Goal: Navigation & Orientation: Find specific page/section

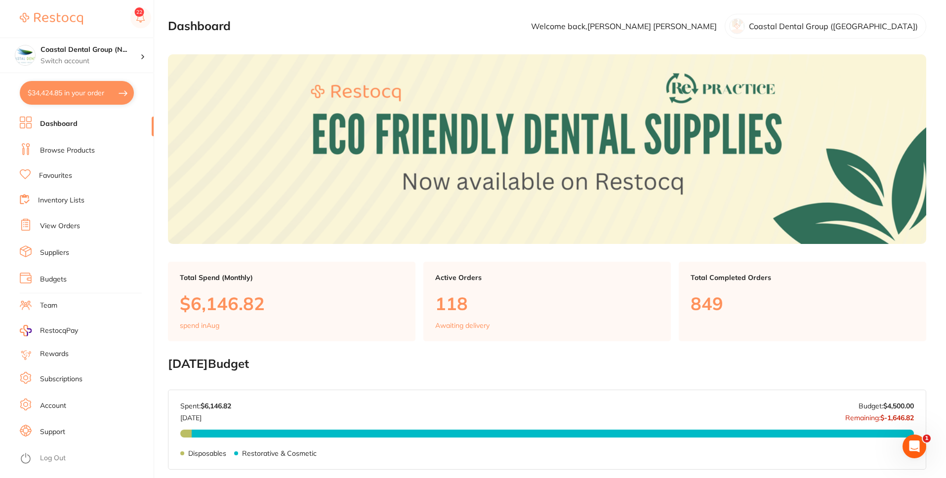
click at [75, 150] on link "Browse Products" at bounding box center [67, 151] width 55 height 10
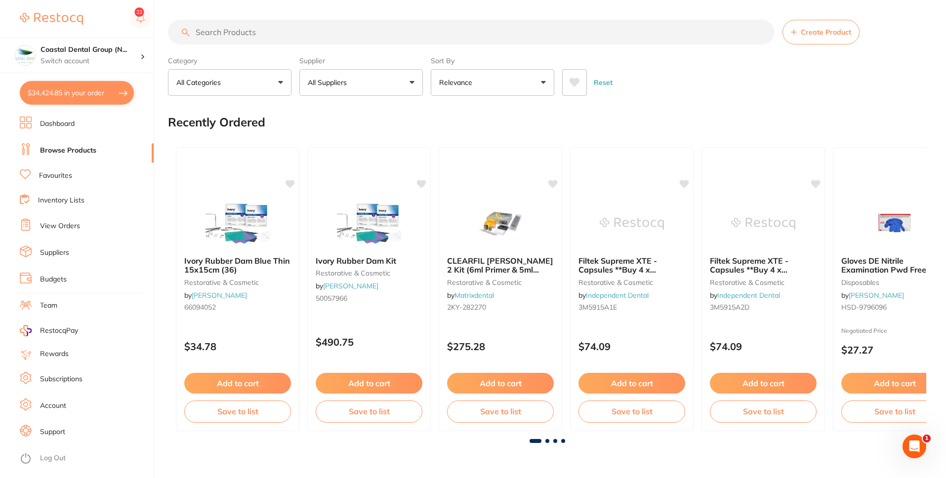
click at [310, 78] on p "All Suppliers" at bounding box center [329, 83] width 43 height 10
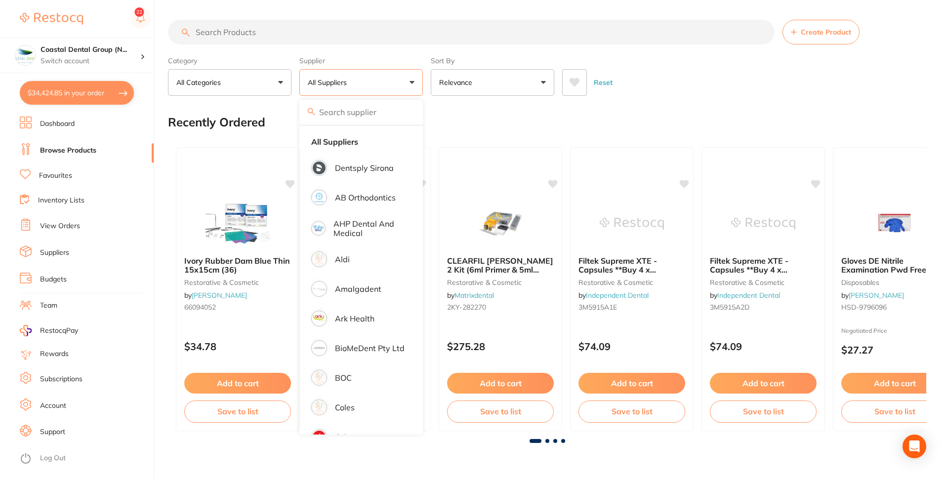
click at [332, 79] on p "All Suppliers" at bounding box center [329, 83] width 43 height 10
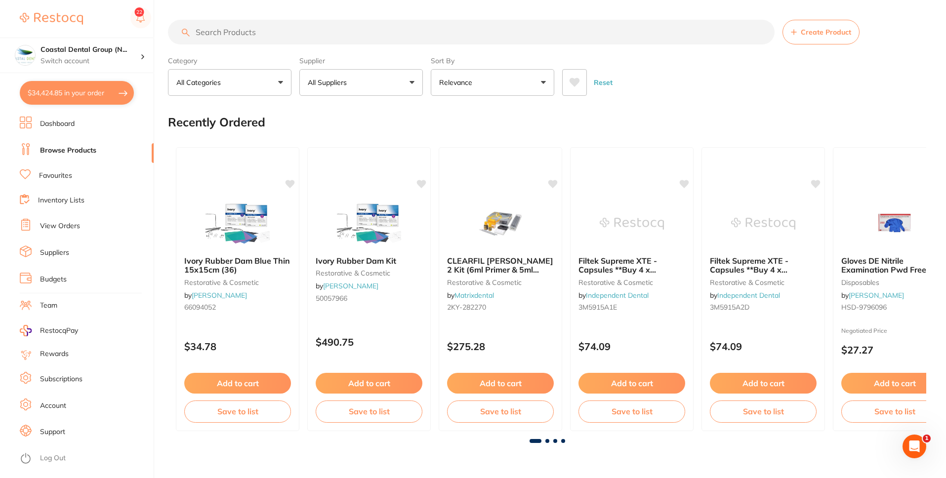
click at [393, 90] on button "All Suppliers" at bounding box center [361, 82] width 124 height 27
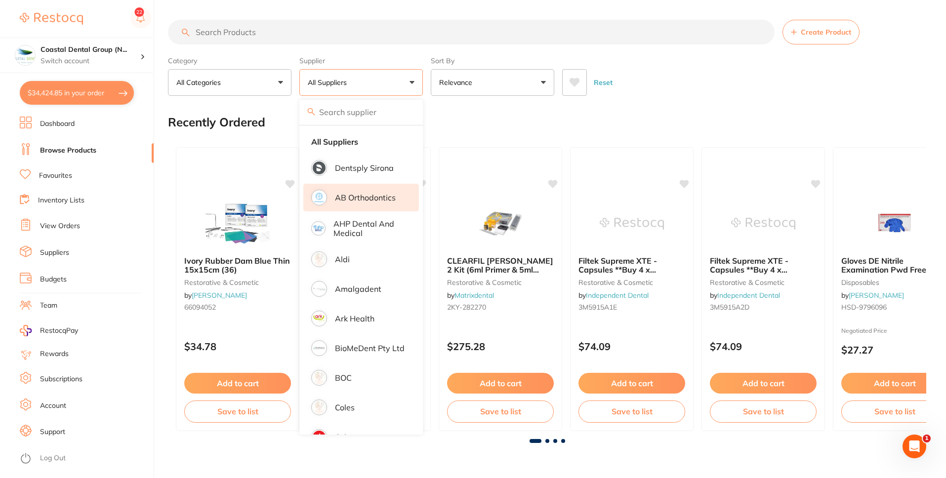
click at [344, 198] on p "AB Orthodontics" at bounding box center [365, 197] width 61 height 9
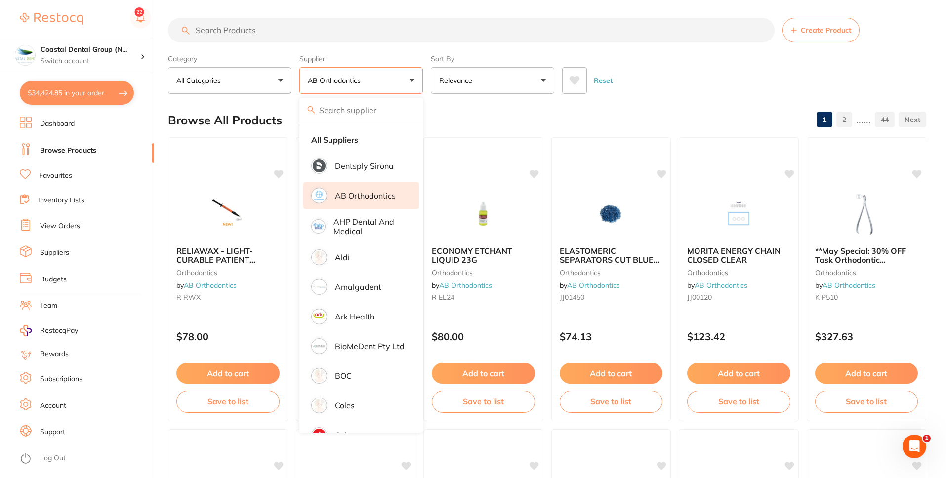
click at [367, 30] on input "search" at bounding box center [471, 30] width 607 height 25
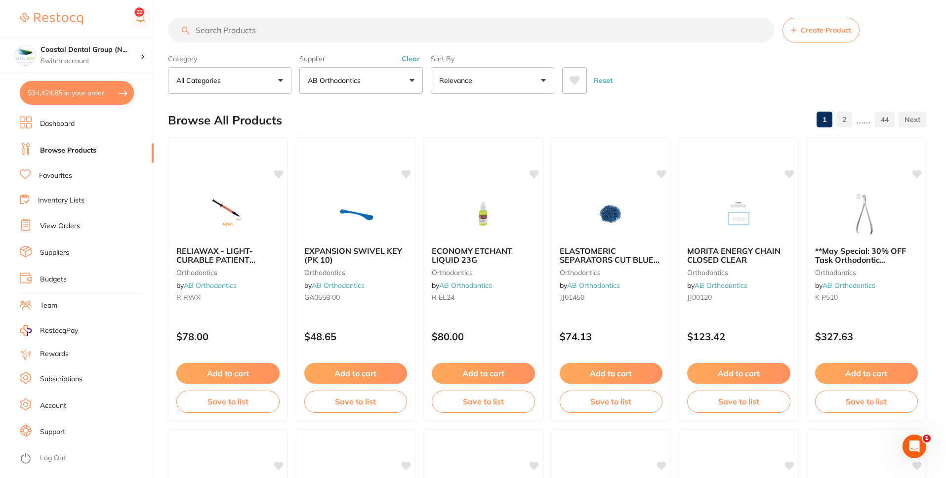
click at [70, 125] on link "Dashboard" at bounding box center [57, 124] width 35 height 10
